Goal: Task Accomplishment & Management: Manage account settings

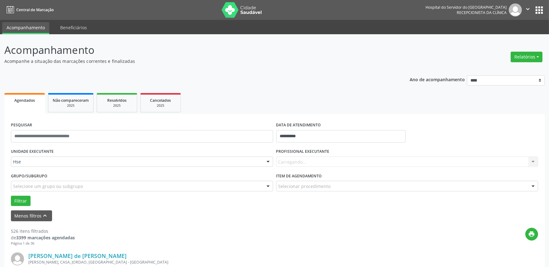
click at [300, 164] on div "Carregando... Nenhum resultado encontrado para: " " Não há nenhuma opção para s…" at bounding box center [407, 162] width 262 height 11
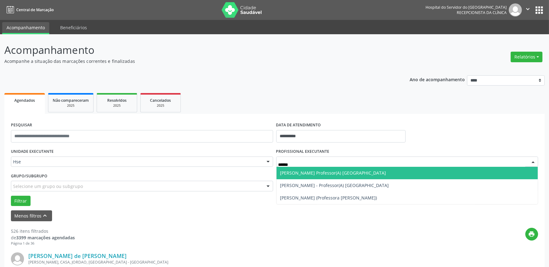
type input "*******"
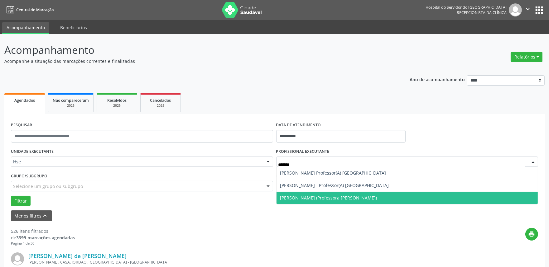
click at [380, 195] on span "[PERSON_NAME] (Professora [PERSON_NAME])" at bounding box center [406, 198] width 261 height 12
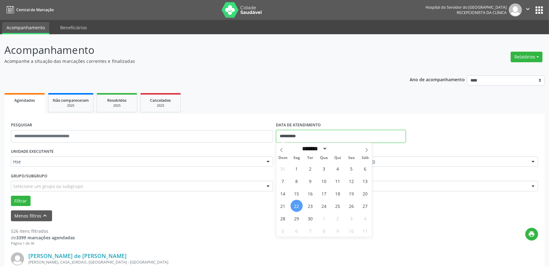
click at [331, 135] on input "**********" at bounding box center [340, 136] width 129 height 12
click at [353, 192] on span "19" at bounding box center [351, 194] width 12 height 12
type input "**********"
click at [353, 192] on span "19" at bounding box center [351, 194] width 12 height 12
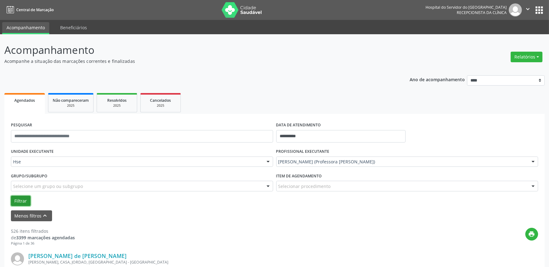
click at [14, 202] on button "Filtrar" at bounding box center [21, 201] width 20 height 11
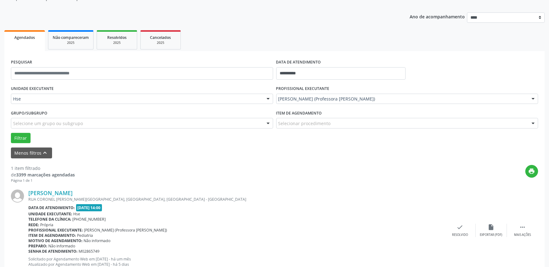
scroll to position [84, 0]
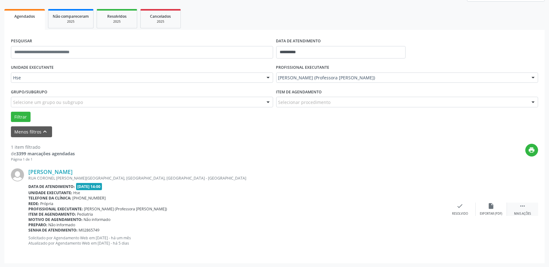
click at [519, 207] on icon "" at bounding box center [522, 206] width 7 height 7
click at [485, 206] on div "alarm_off Não compareceu" at bounding box center [490, 209] width 31 height 13
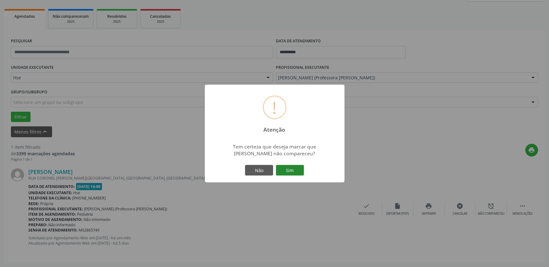
click at [288, 173] on button "Sim" at bounding box center [290, 170] width 28 height 11
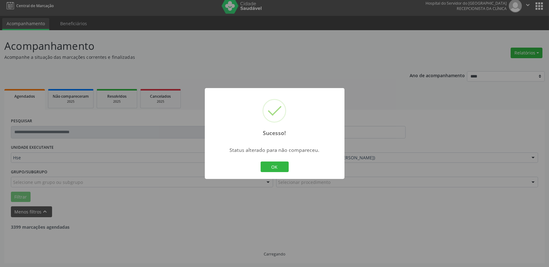
scroll to position [0, 0]
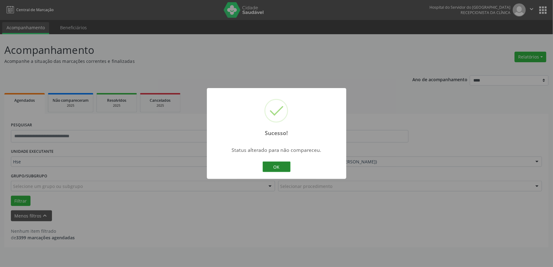
click at [274, 170] on button "OK" at bounding box center [277, 167] width 28 height 11
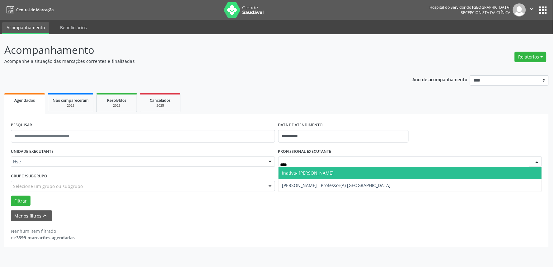
type input "*****"
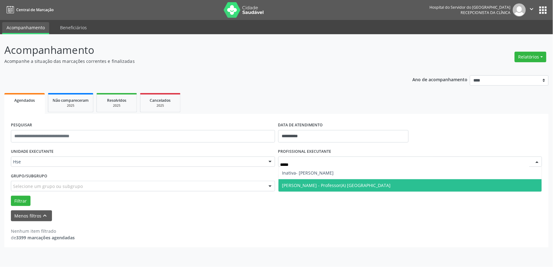
click at [314, 185] on span "[PERSON_NAME] - Professor(A) [GEOGRAPHIC_DATA]" at bounding box center [337, 186] width 109 height 6
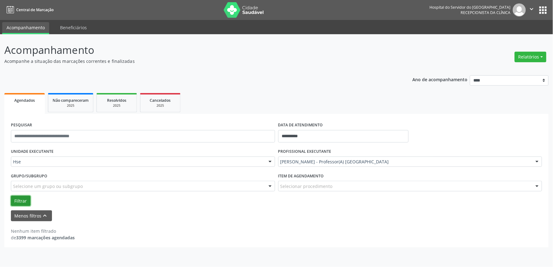
click at [23, 203] on button "Filtrar" at bounding box center [21, 201] width 20 height 11
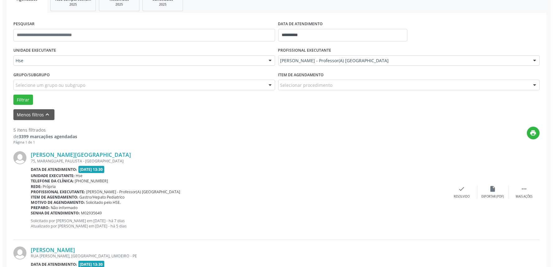
scroll to position [104, 0]
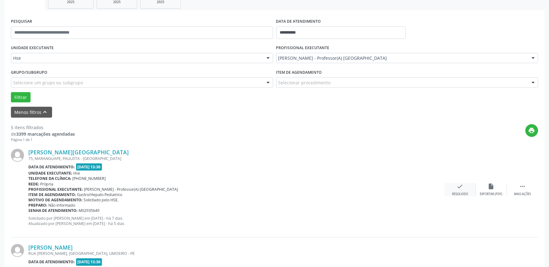
click at [462, 190] on div "check Resolvido" at bounding box center [459, 189] width 31 height 13
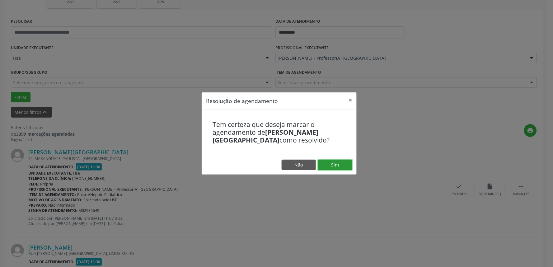
click at [335, 168] on button "Sim" at bounding box center [335, 165] width 34 height 11
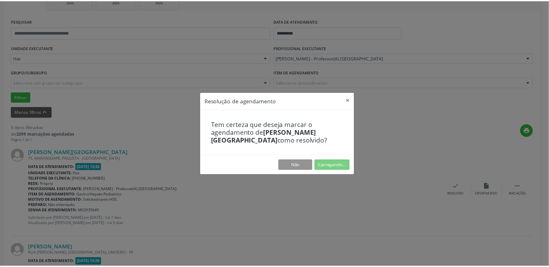
scroll to position [0, 0]
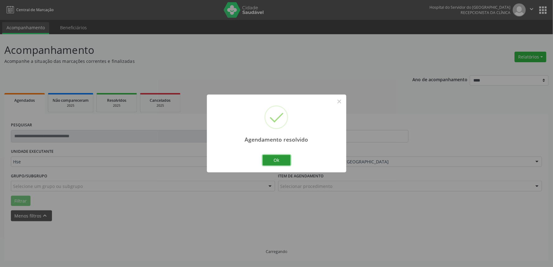
click at [277, 162] on button "Ok" at bounding box center [277, 160] width 28 height 11
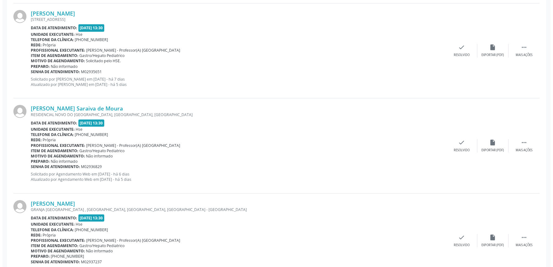
scroll to position [369, 0]
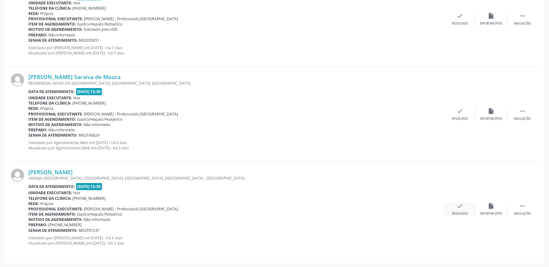
click at [458, 204] on icon "check" at bounding box center [459, 206] width 7 height 7
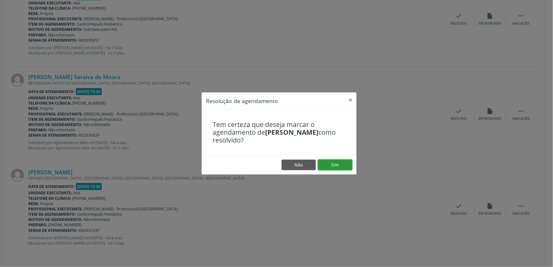
click at [348, 161] on button "Sim" at bounding box center [335, 165] width 34 height 11
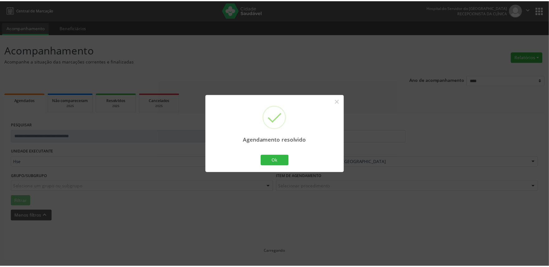
scroll to position [0, 0]
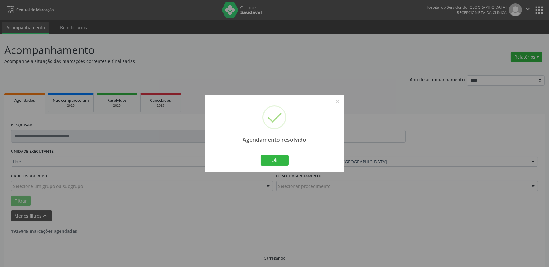
click at [273, 167] on div "Agendamento resolvido × Ok Cancel" at bounding box center [275, 134] width 140 height 78
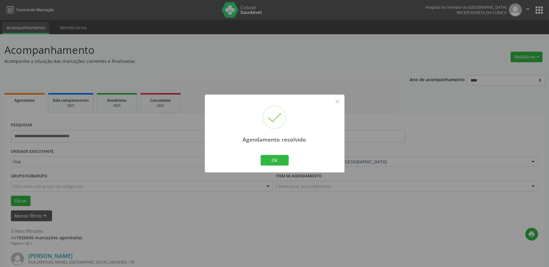
click at [277, 166] on div "Ok Cancel" at bounding box center [274, 160] width 31 height 13
click at [276, 159] on button "Ok" at bounding box center [274, 160] width 28 height 11
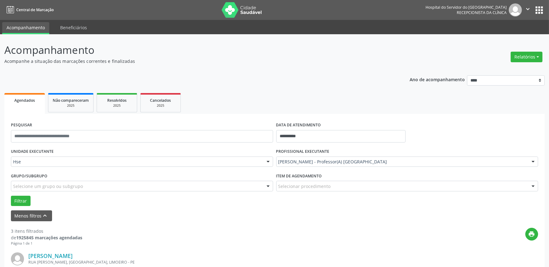
scroll to position [173, 0]
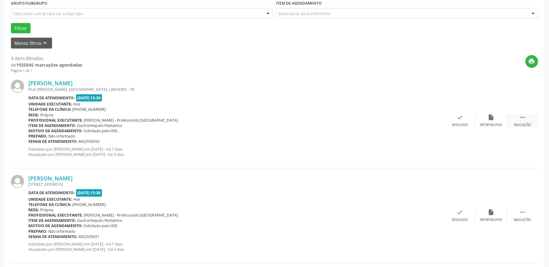
drag, startPoint x: 522, startPoint y: 121, endPoint x: 521, endPoint y: 117, distance: 3.4
click at [522, 120] on div " Mais ações" at bounding box center [521, 120] width 31 height 13
click at [498, 125] on div "Não compareceu" at bounding box center [490, 125] width 26 height 4
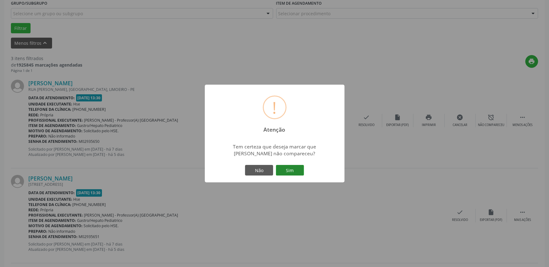
click at [288, 172] on button "Sim" at bounding box center [290, 170] width 28 height 11
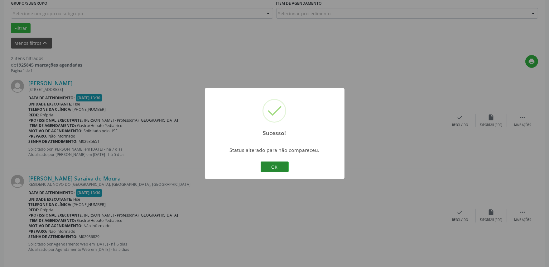
click at [274, 166] on button "OK" at bounding box center [274, 167] width 28 height 11
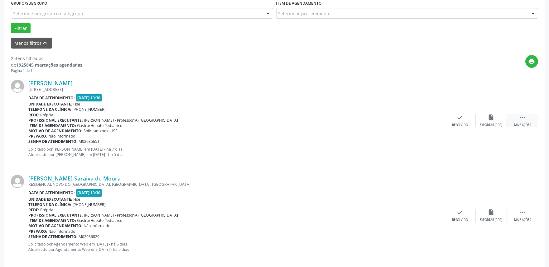
click at [518, 121] on div " Mais ações" at bounding box center [521, 120] width 31 height 13
click at [483, 120] on div "alarm_off Não compareceu" at bounding box center [490, 120] width 31 height 13
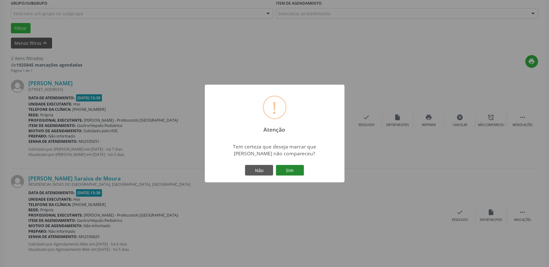
click at [295, 169] on button "Sim" at bounding box center [290, 170] width 28 height 11
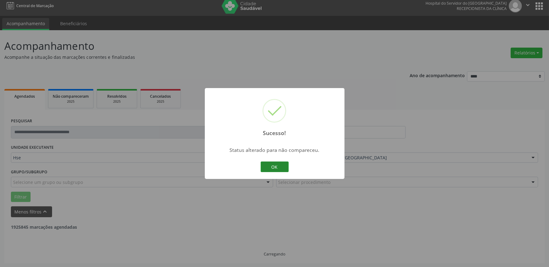
click at [275, 166] on button "OK" at bounding box center [274, 167] width 28 height 11
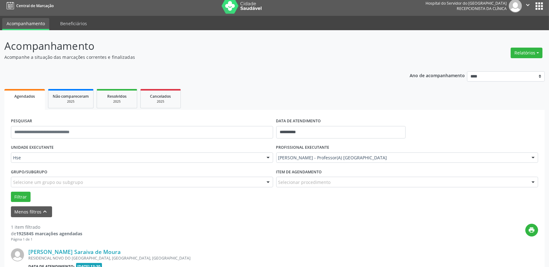
scroll to position [84, 0]
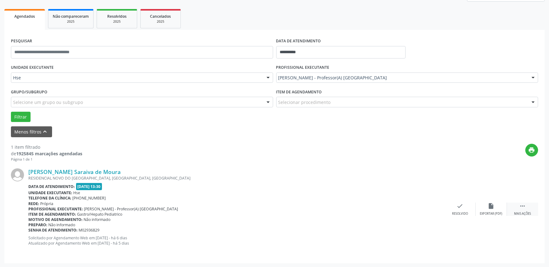
click at [516, 212] on div "Mais ações" at bounding box center [522, 214] width 17 height 4
click at [477, 207] on div "alarm_off Não compareceu" at bounding box center [490, 209] width 31 height 13
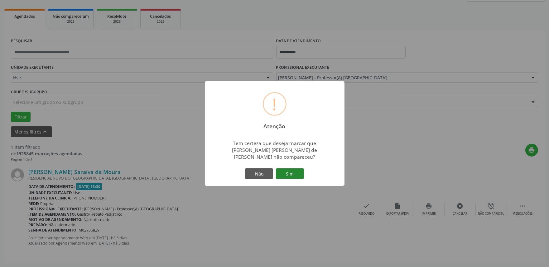
click at [295, 178] on button "Sim" at bounding box center [290, 174] width 28 height 11
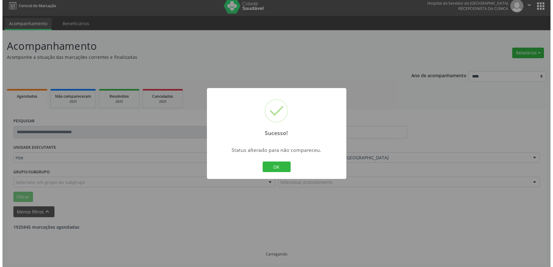
scroll to position [0, 0]
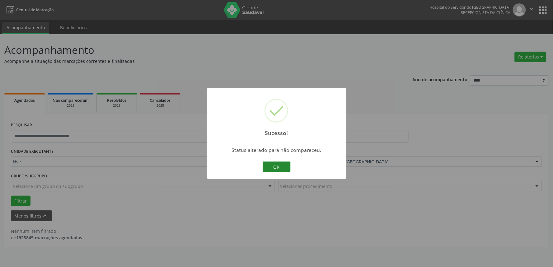
click at [291, 169] on div "OK Cancel" at bounding box center [276, 166] width 31 height 13
click at [285, 168] on button "OK" at bounding box center [277, 167] width 28 height 11
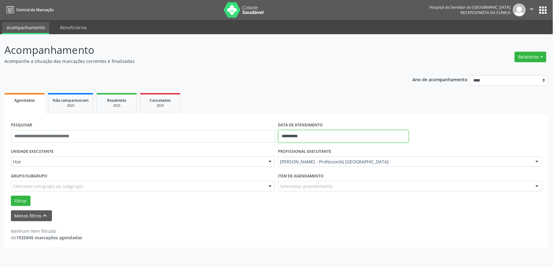
click at [319, 136] on input "**********" at bounding box center [343, 136] width 131 height 12
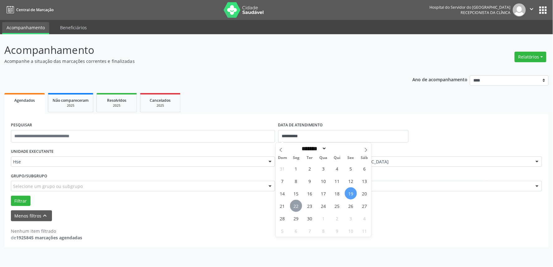
click at [295, 206] on span "22" at bounding box center [296, 206] width 12 height 12
type input "**********"
click at [295, 205] on span "22" at bounding box center [296, 206] width 12 height 12
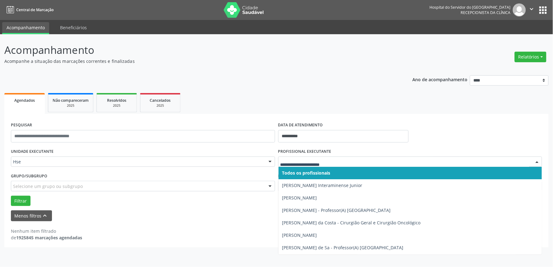
click at [328, 175] on span "Todos os profissionais" at bounding box center [307, 173] width 48 height 6
